Goal: Task Accomplishment & Management: Manage account settings

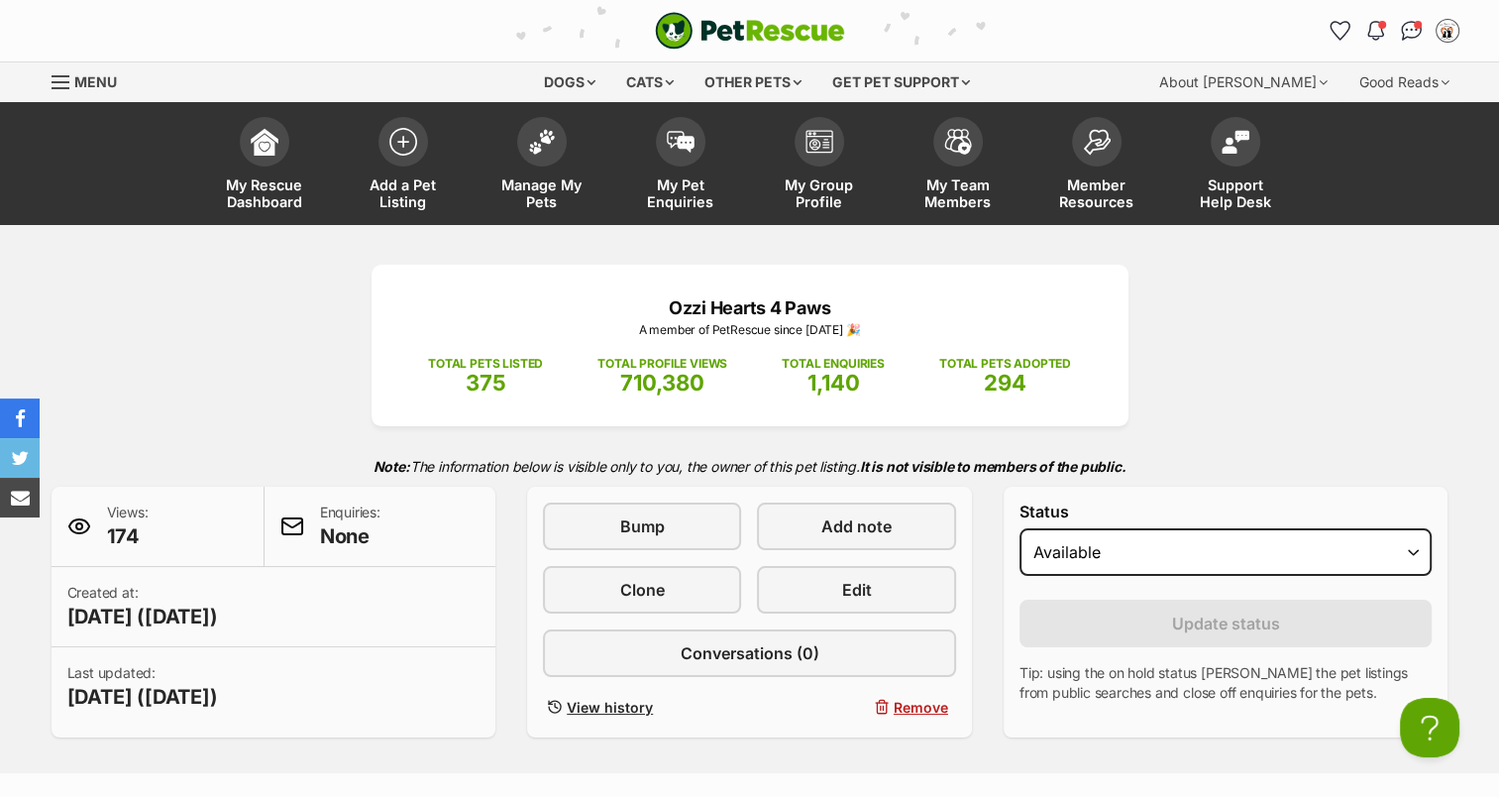
click at [682, 166] on span at bounding box center [681, 142] width 50 height 50
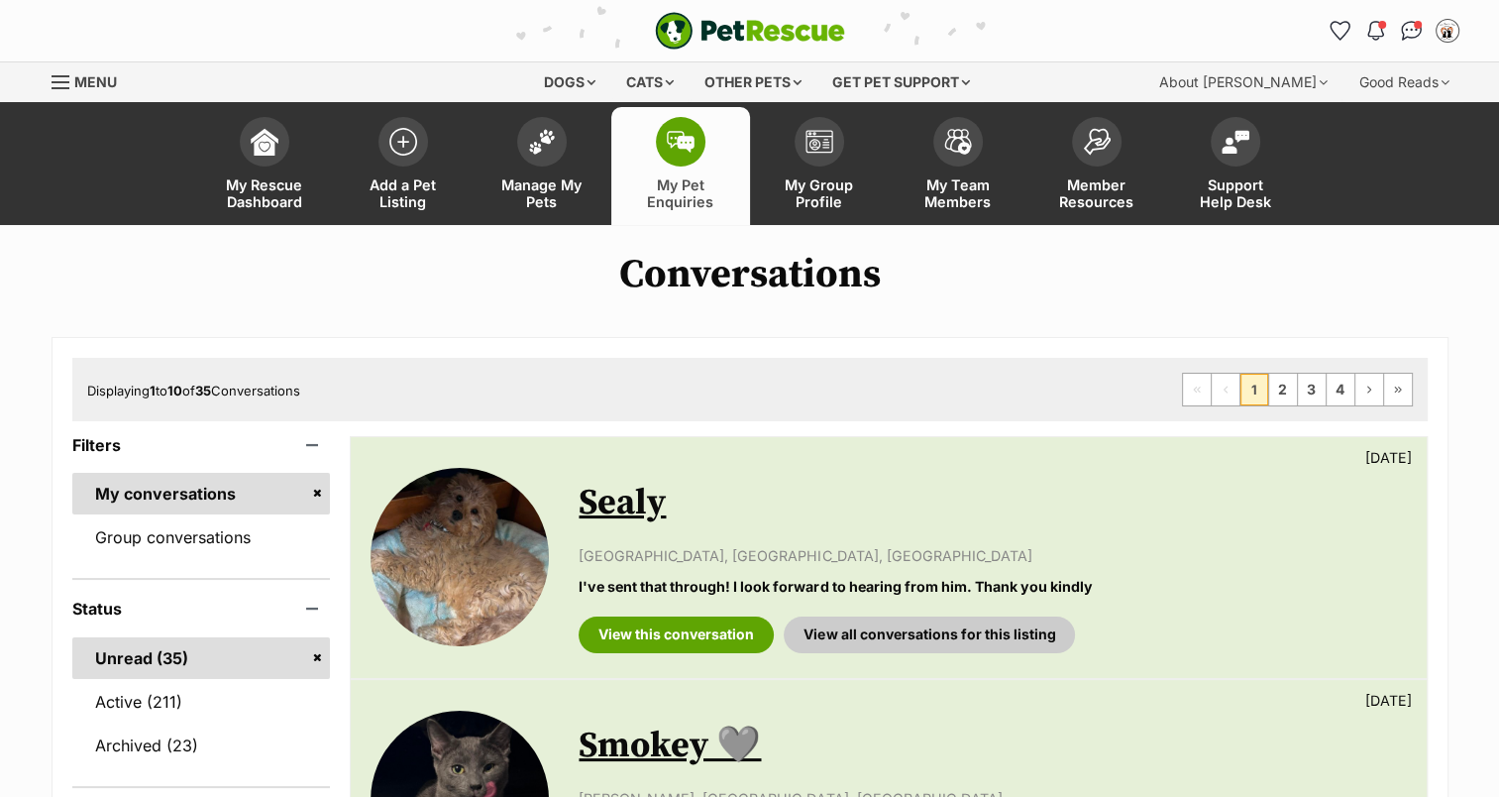
click at [541, 147] on img at bounding box center [542, 142] width 28 height 26
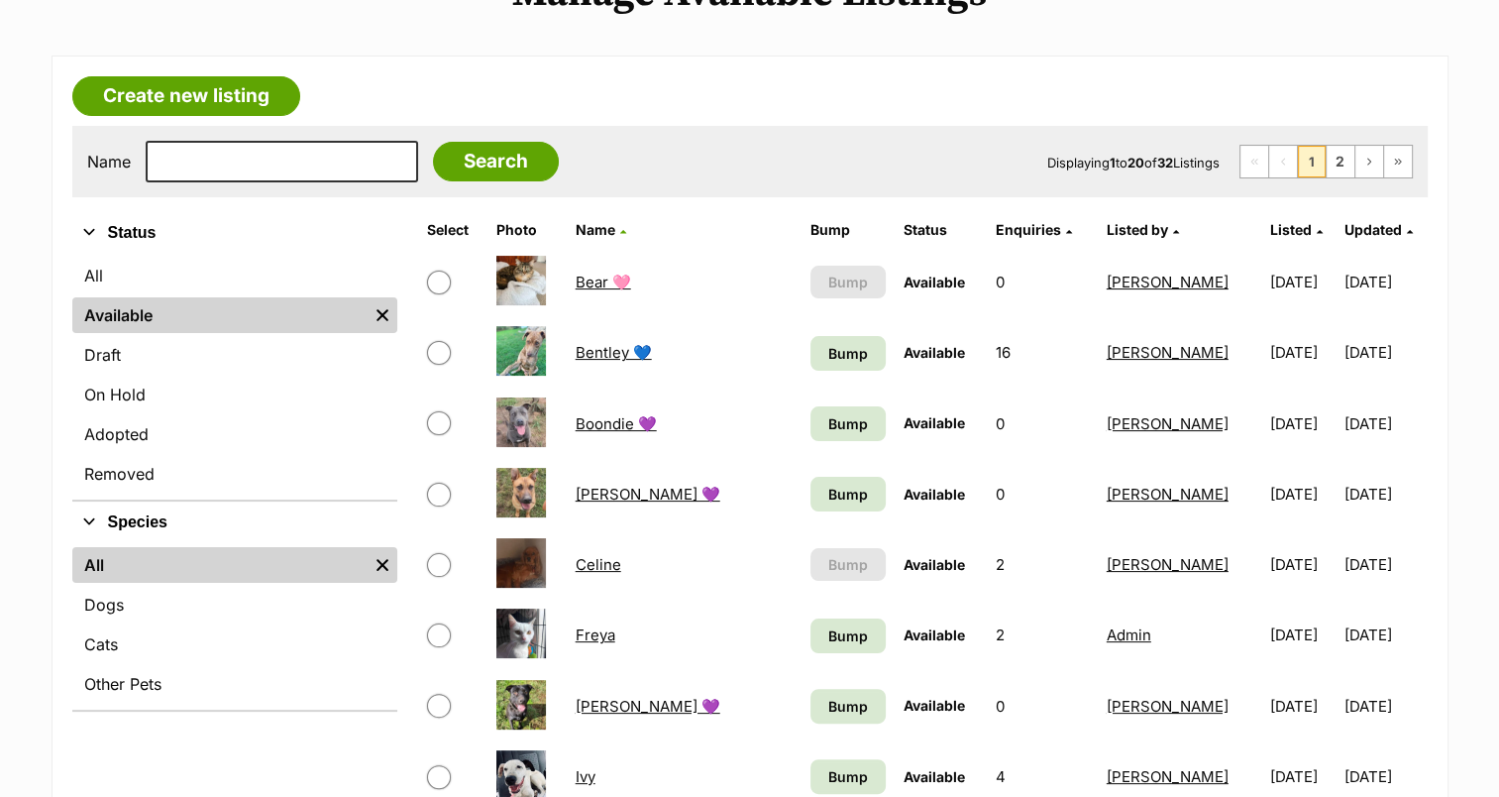
click at [178, 638] on link "Cats" at bounding box center [234, 644] width 325 height 36
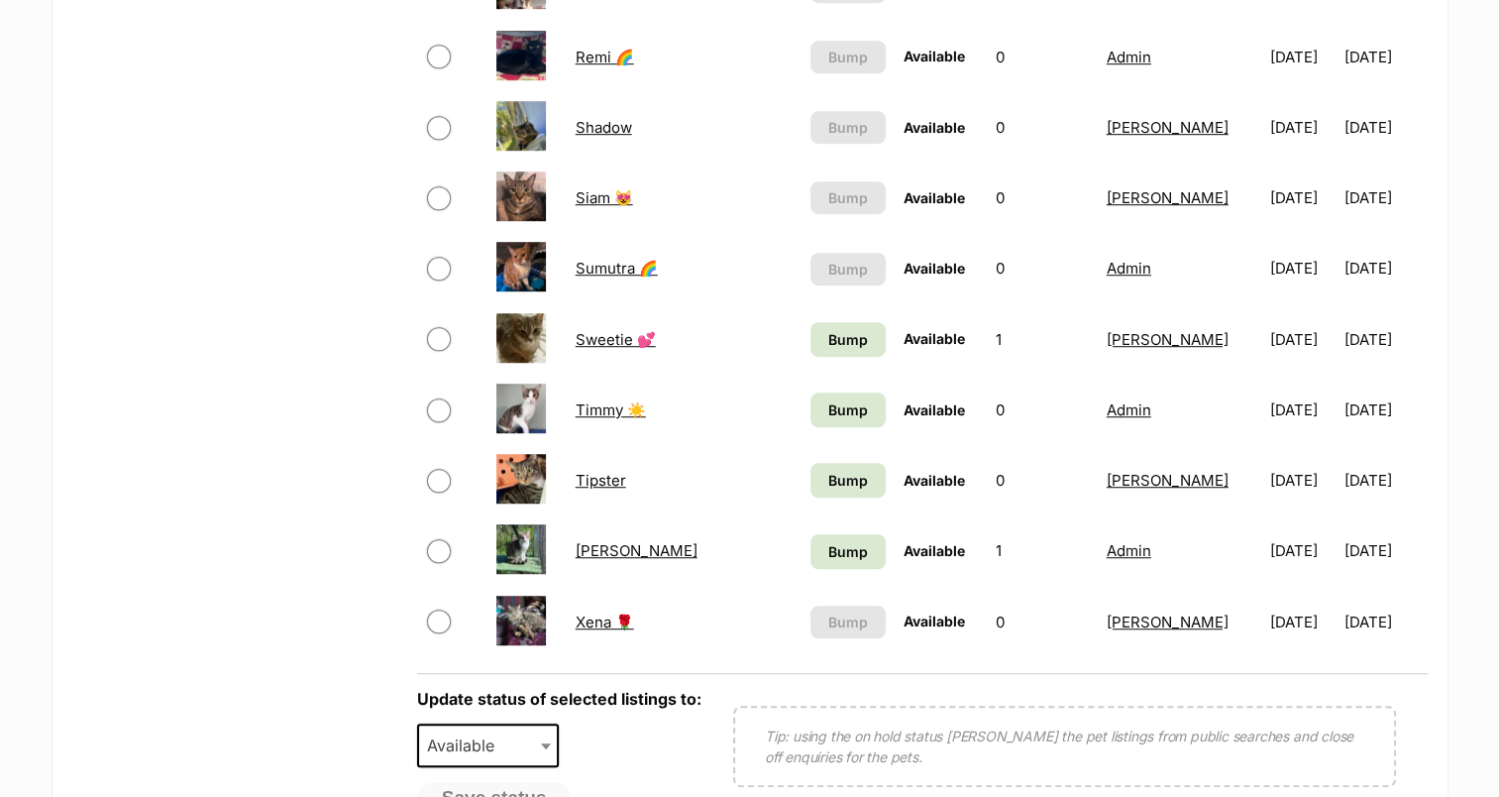
scroll to position [1220, 0]
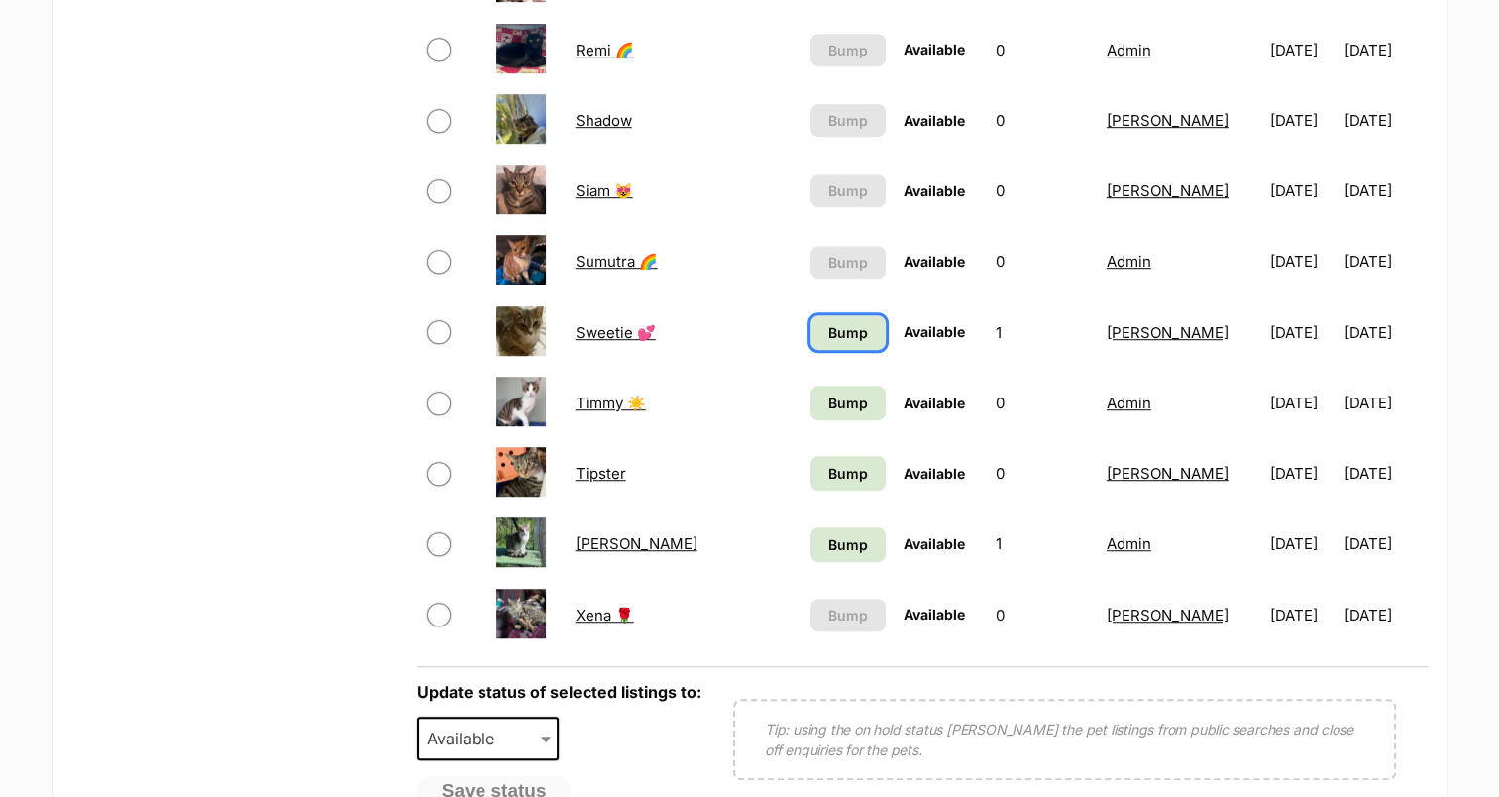
click at [828, 332] on span "Bump" at bounding box center [848, 332] width 40 height 21
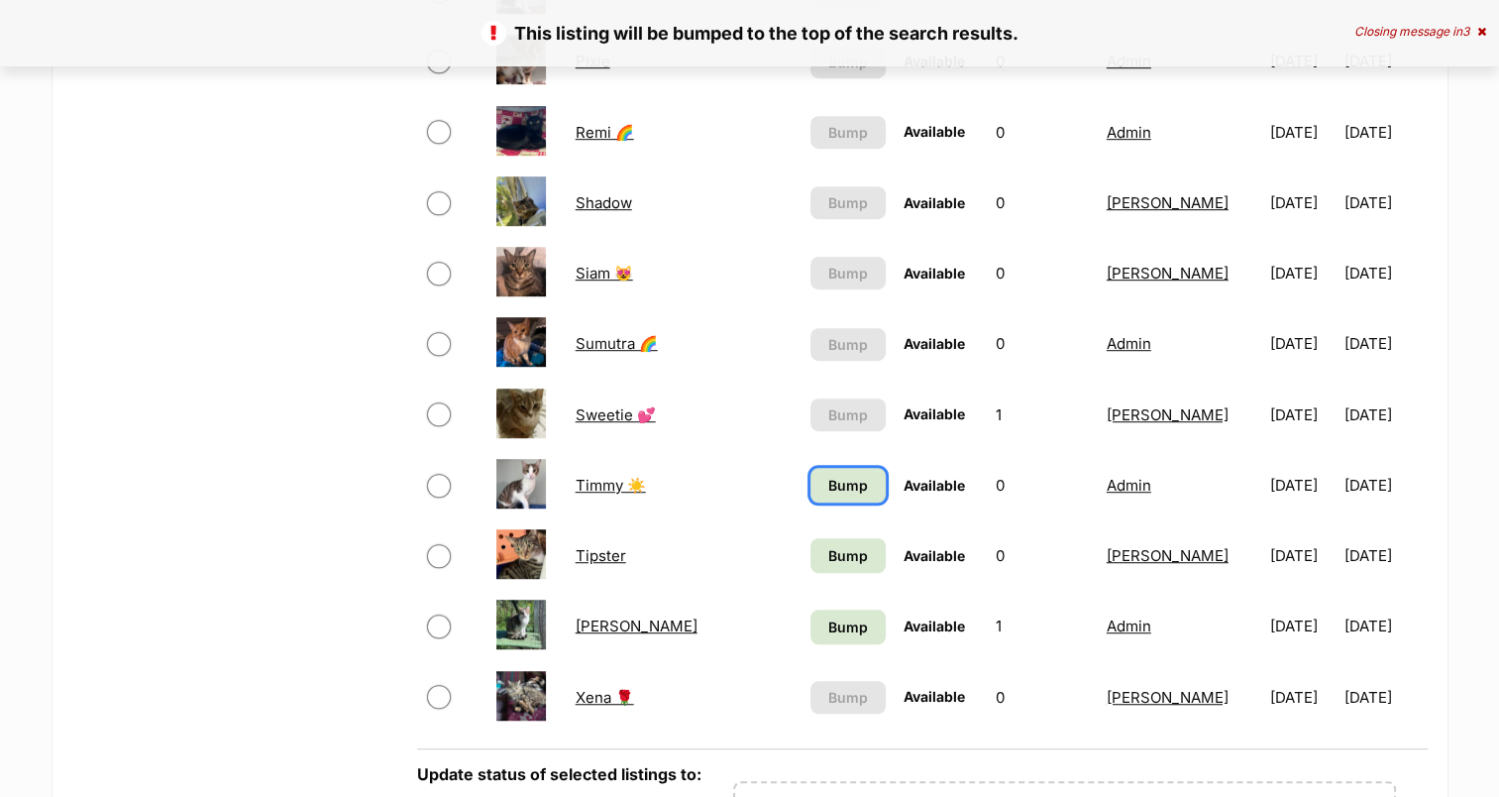
click at [828, 484] on span "Bump" at bounding box center [848, 485] width 40 height 21
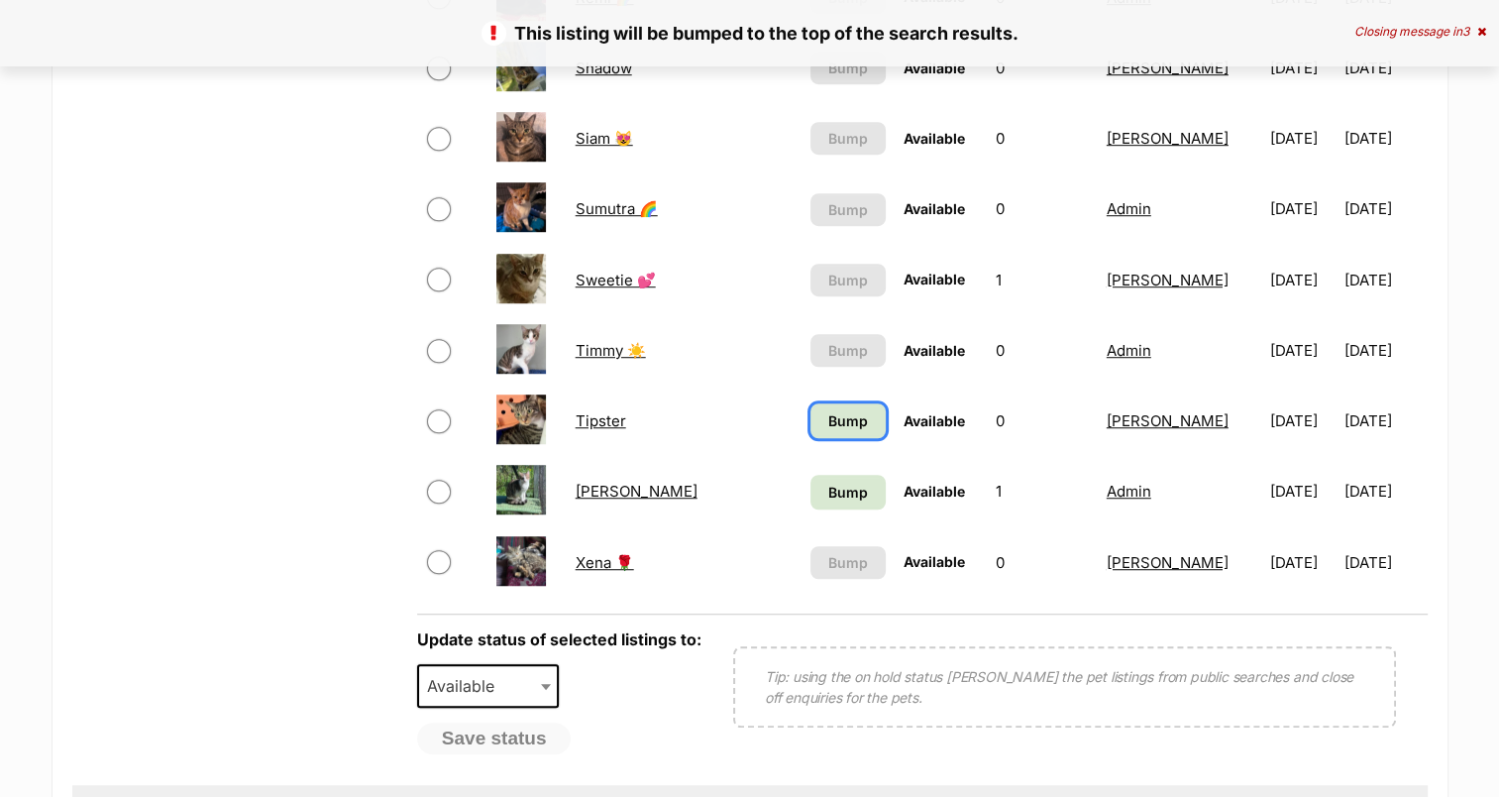
click at [828, 424] on span "Bump" at bounding box center [848, 420] width 40 height 21
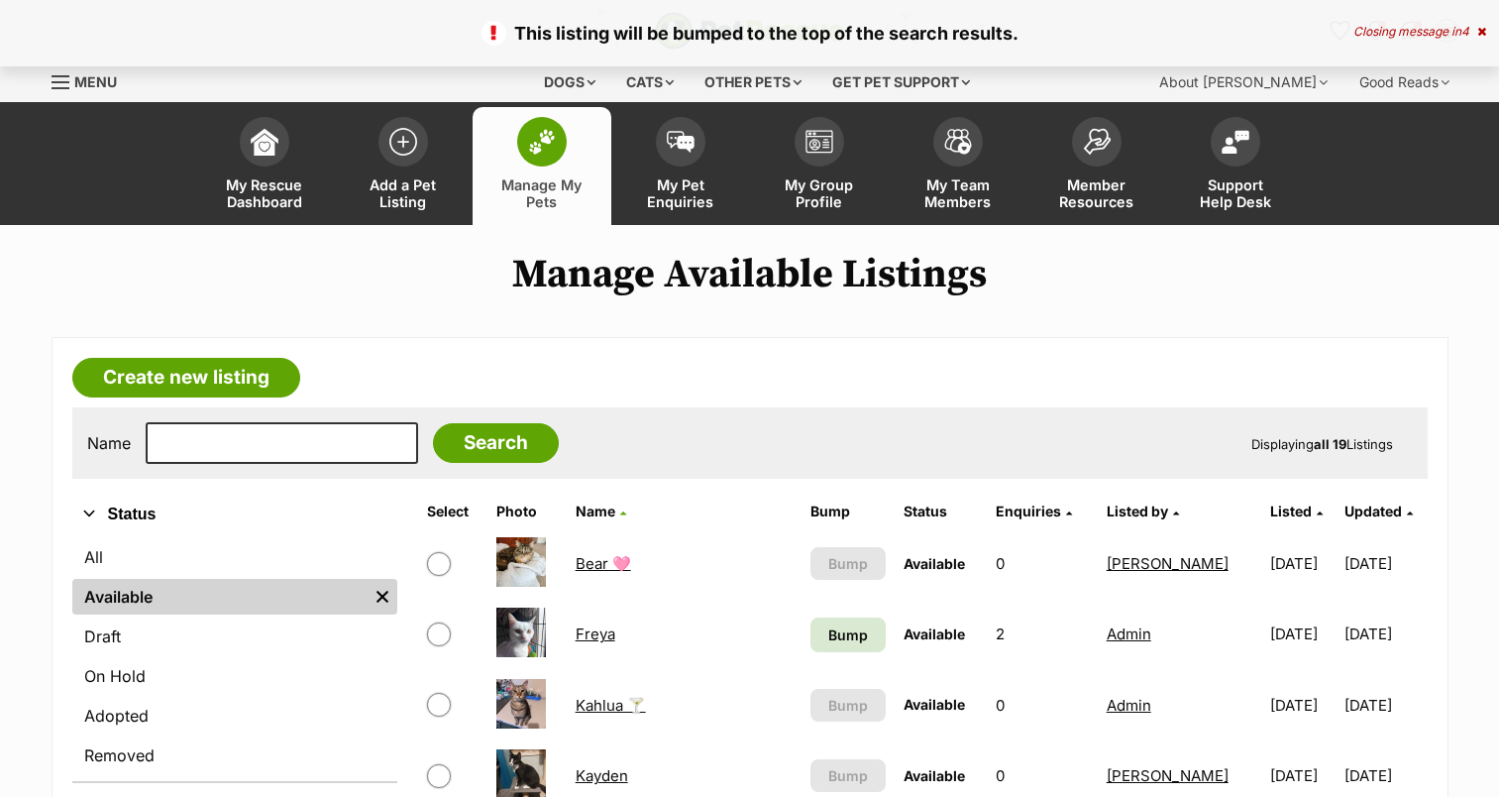
scroll to position [495, 0]
